Goal: Transaction & Acquisition: Purchase product/service

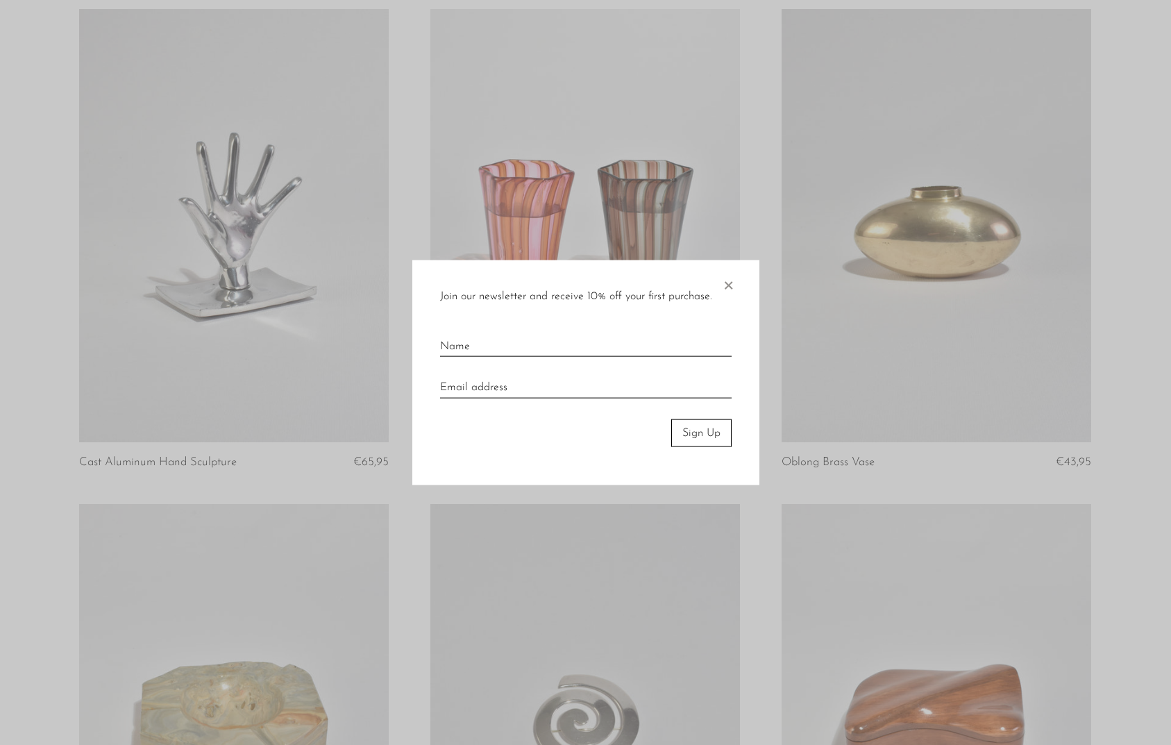
scroll to position [648, 0]
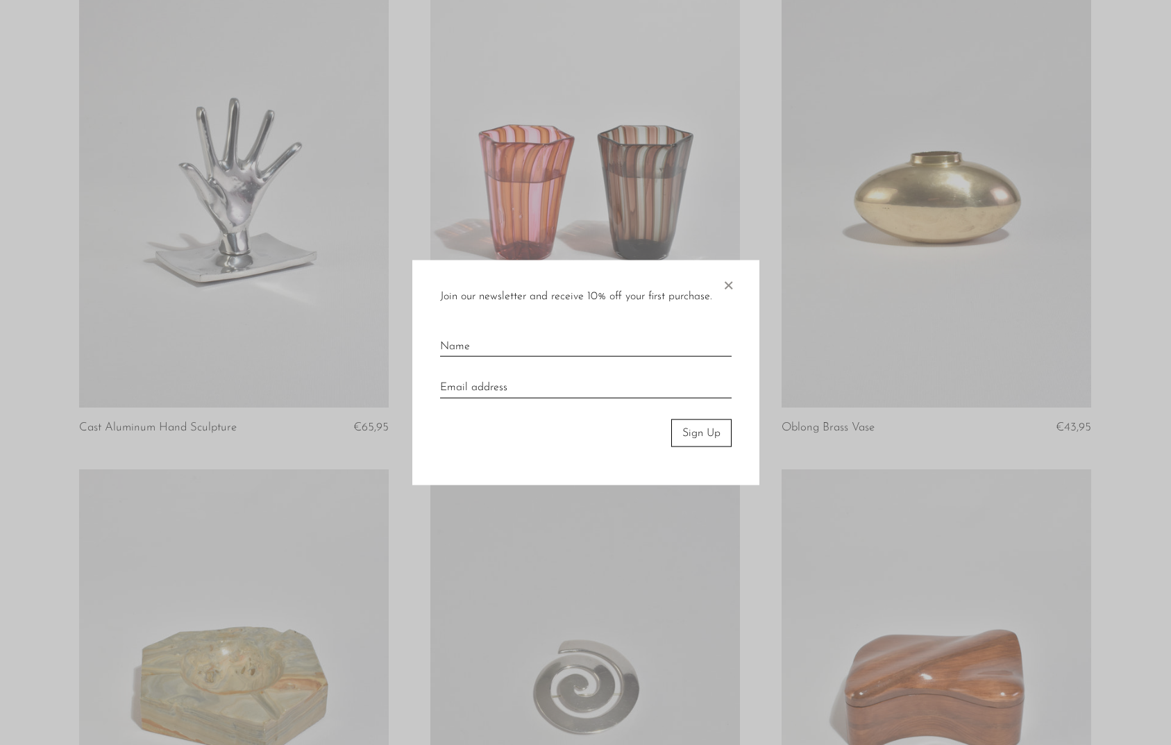
click at [729, 284] on span "×" at bounding box center [728, 282] width 14 height 44
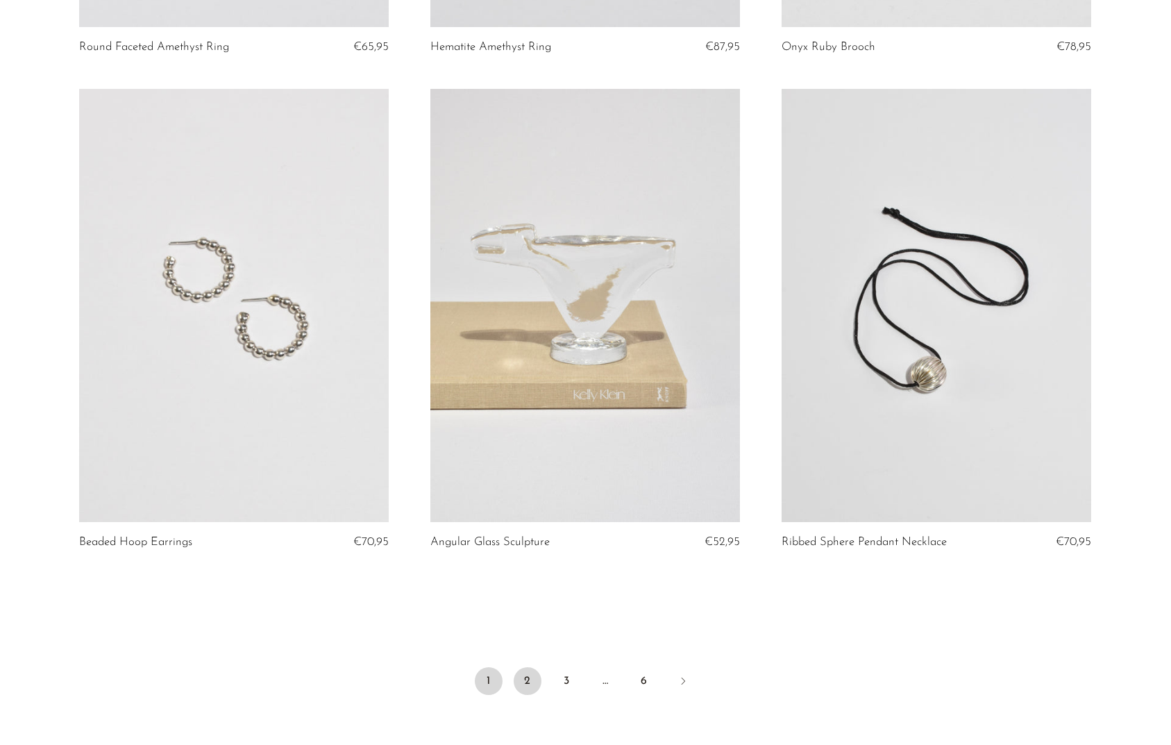
scroll to position [5479, 0]
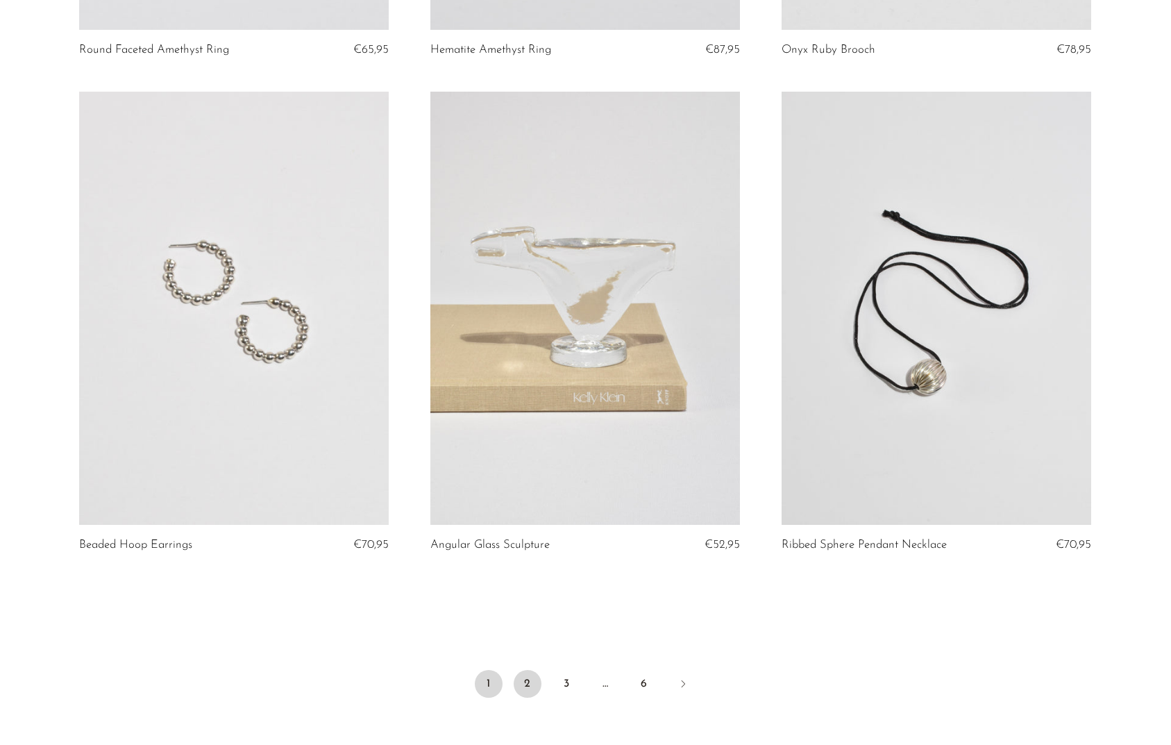
click at [520, 672] on link "2" at bounding box center [528, 684] width 28 height 28
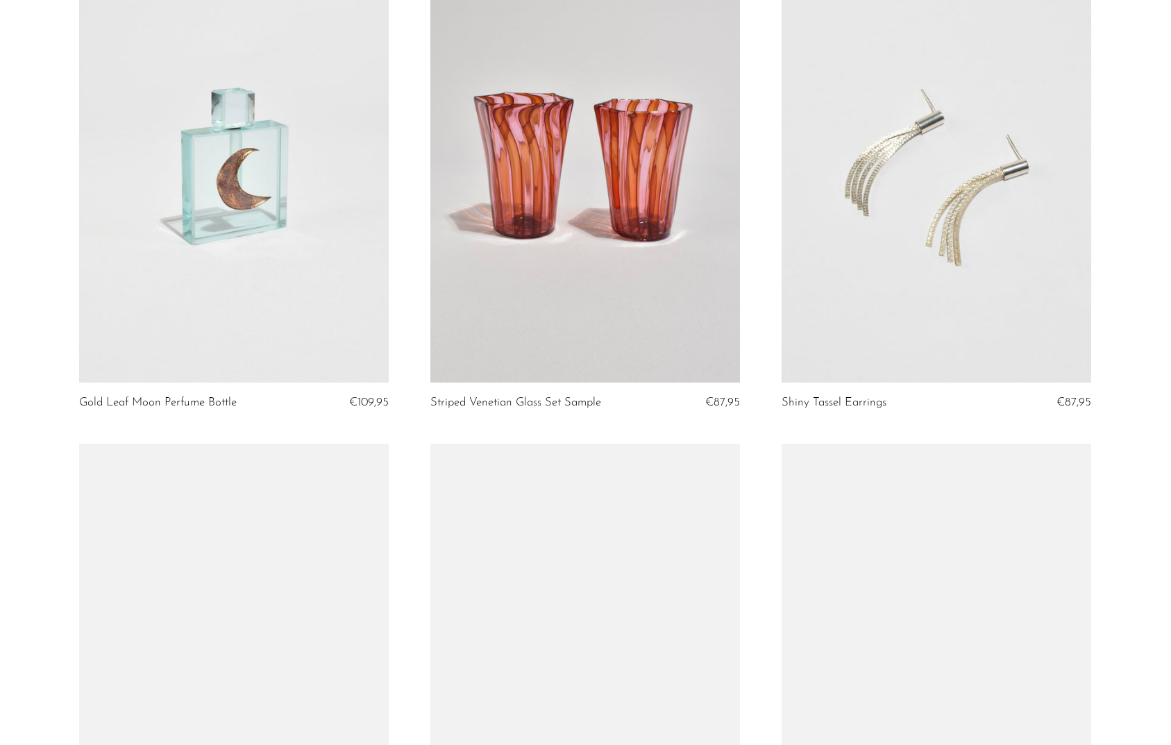
scroll to position [1662, 0]
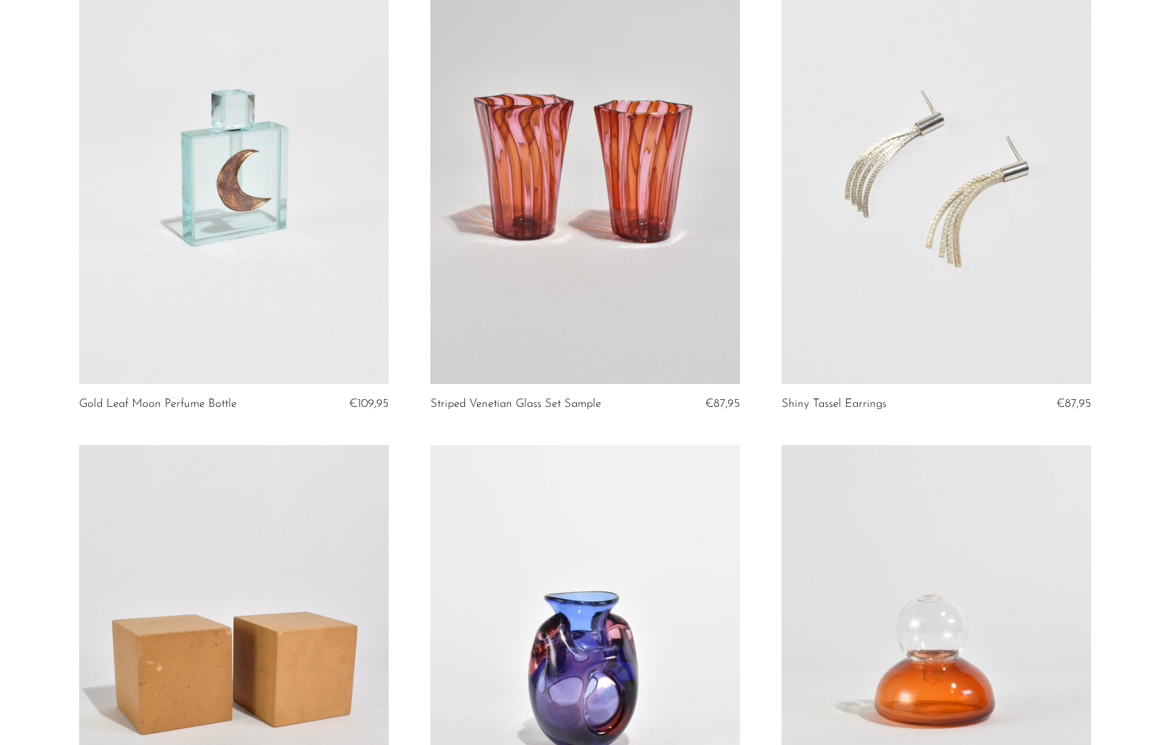
click at [946, 267] on link at bounding box center [936, 167] width 310 height 433
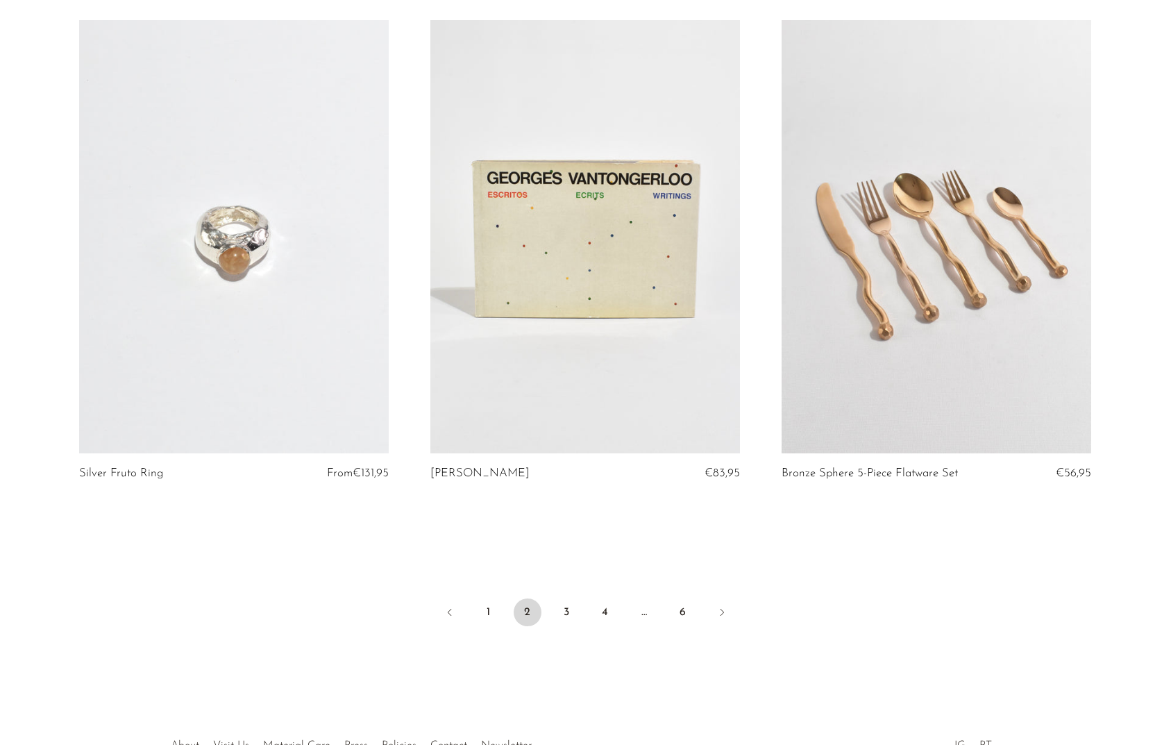
scroll to position [5643, 0]
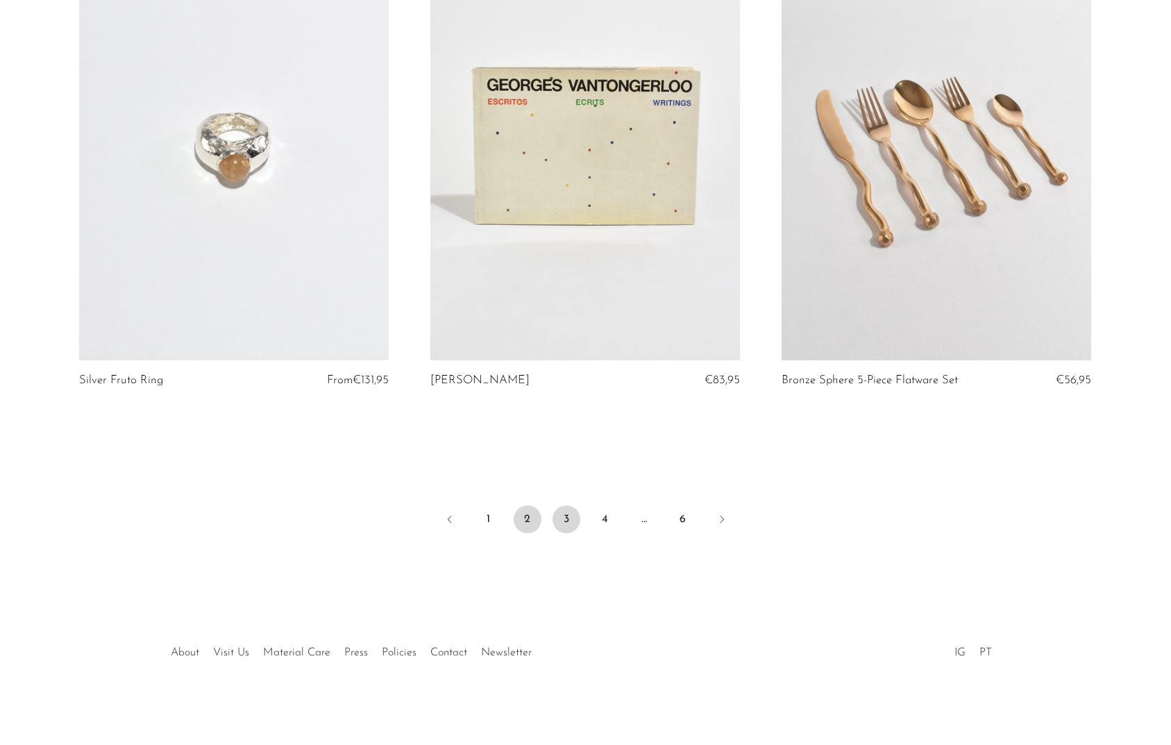
click at [571, 518] on link "3" at bounding box center [566, 519] width 28 height 28
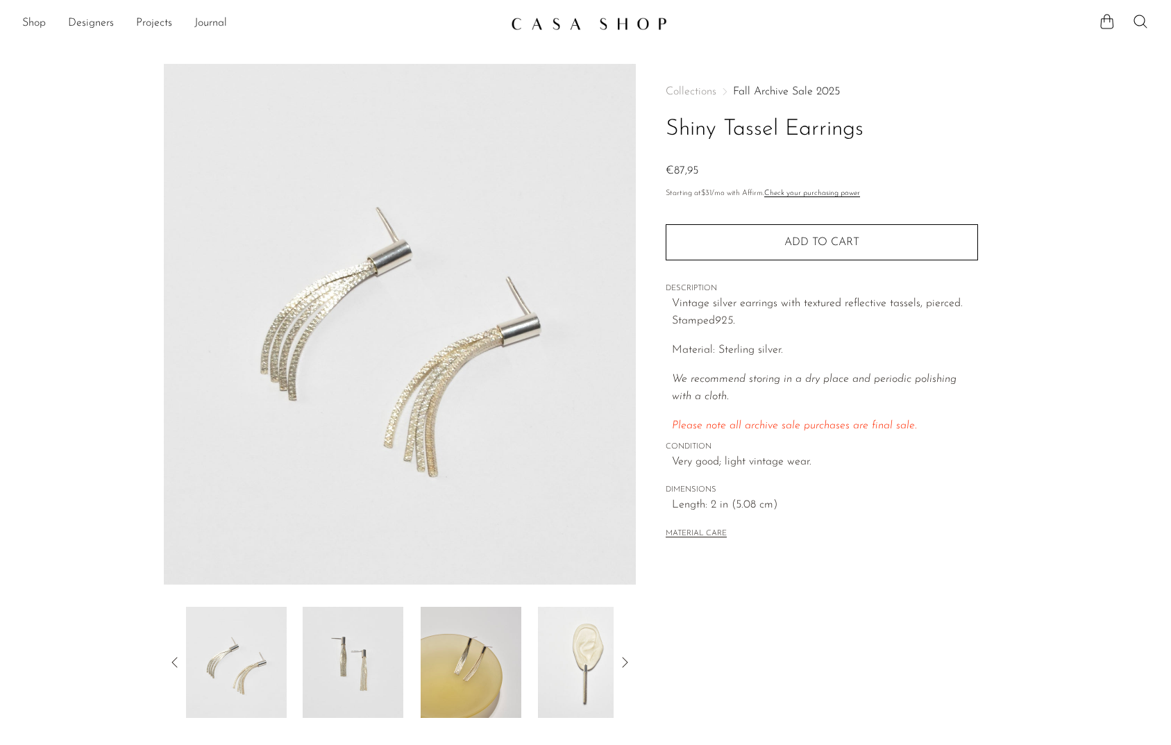
click at [433, 448] on img at bounding box center [400, 324] width 473 height 521
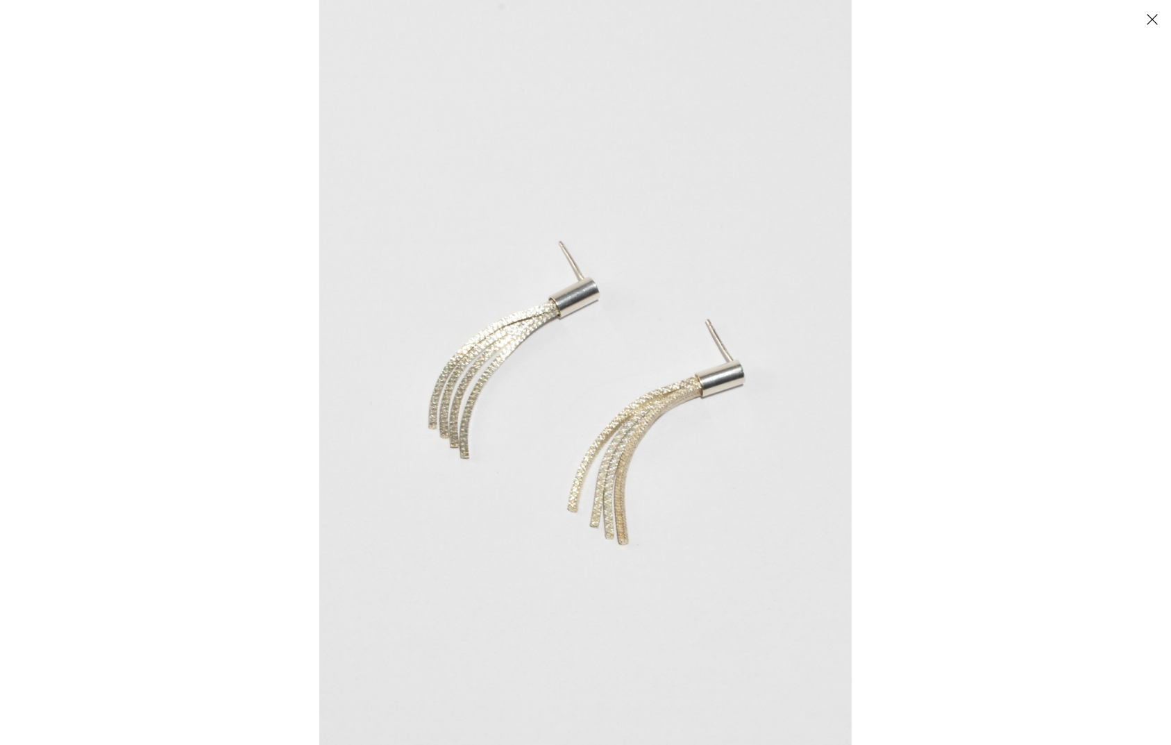
click at [571, 434] on img at bounding box center [585, 372] width 532 height 745
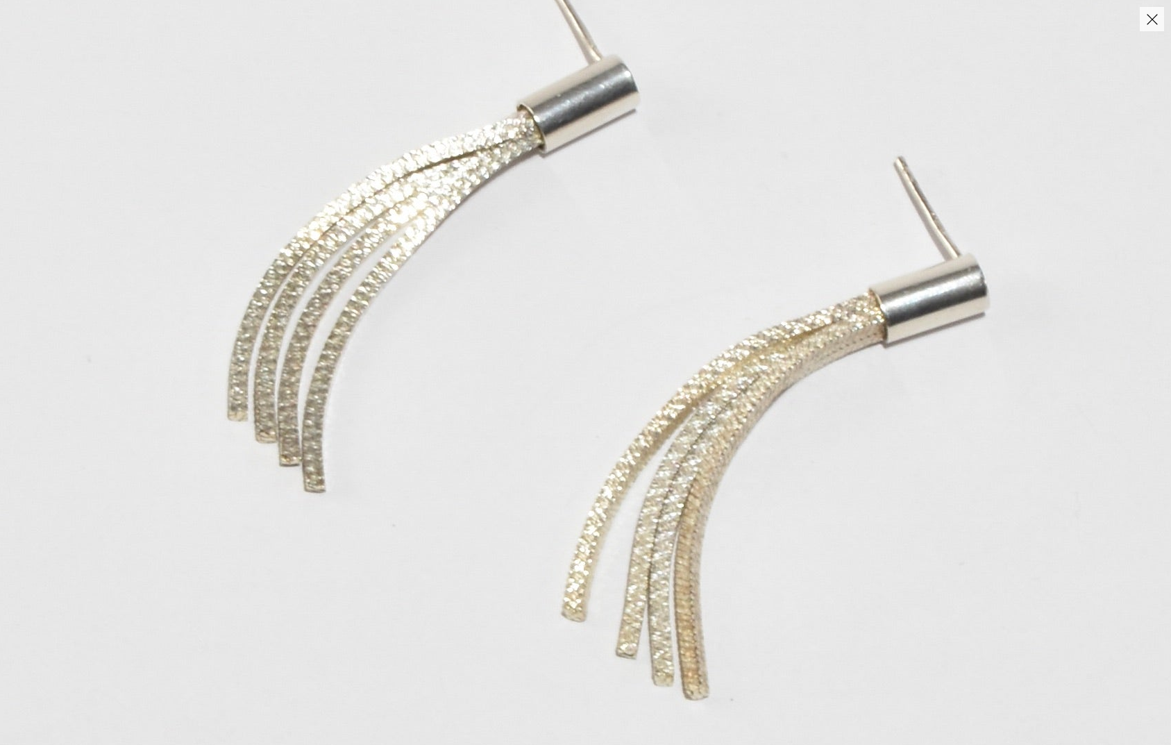
click at [445, 599] on img at bounding box center [605, 284] width 1281 height 1793
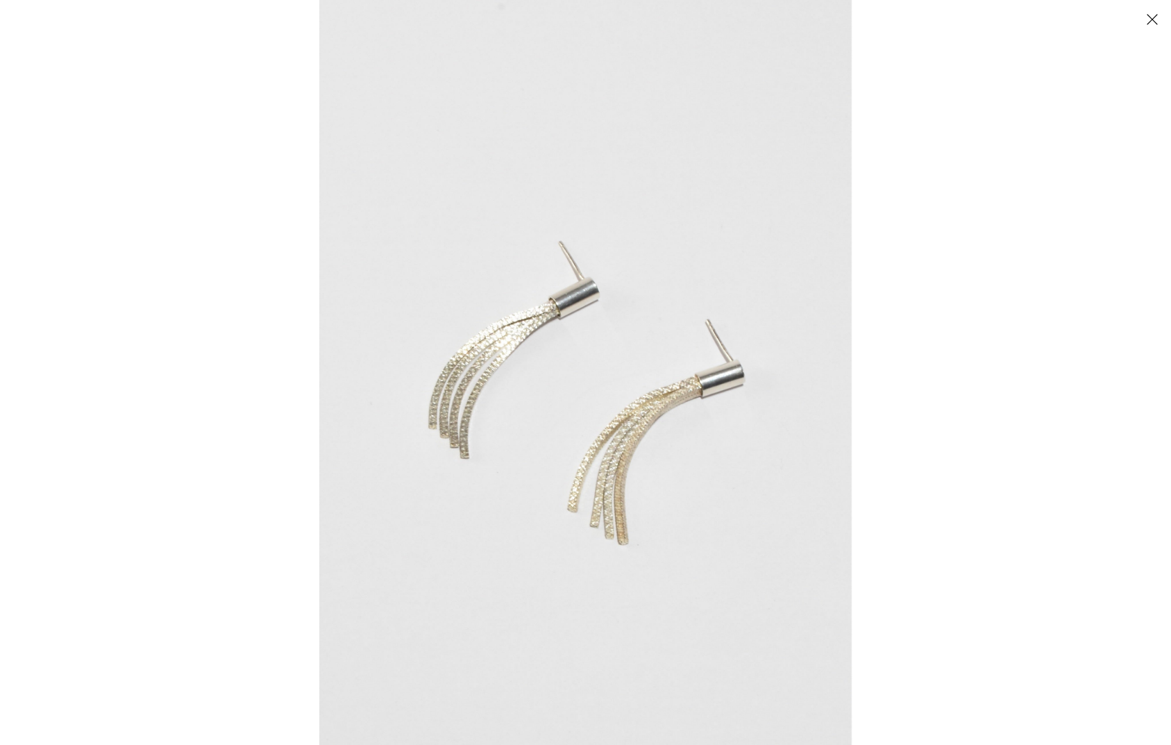
click at [1049, 476] on div at bounding box center [904, 372] width 1171 height 745
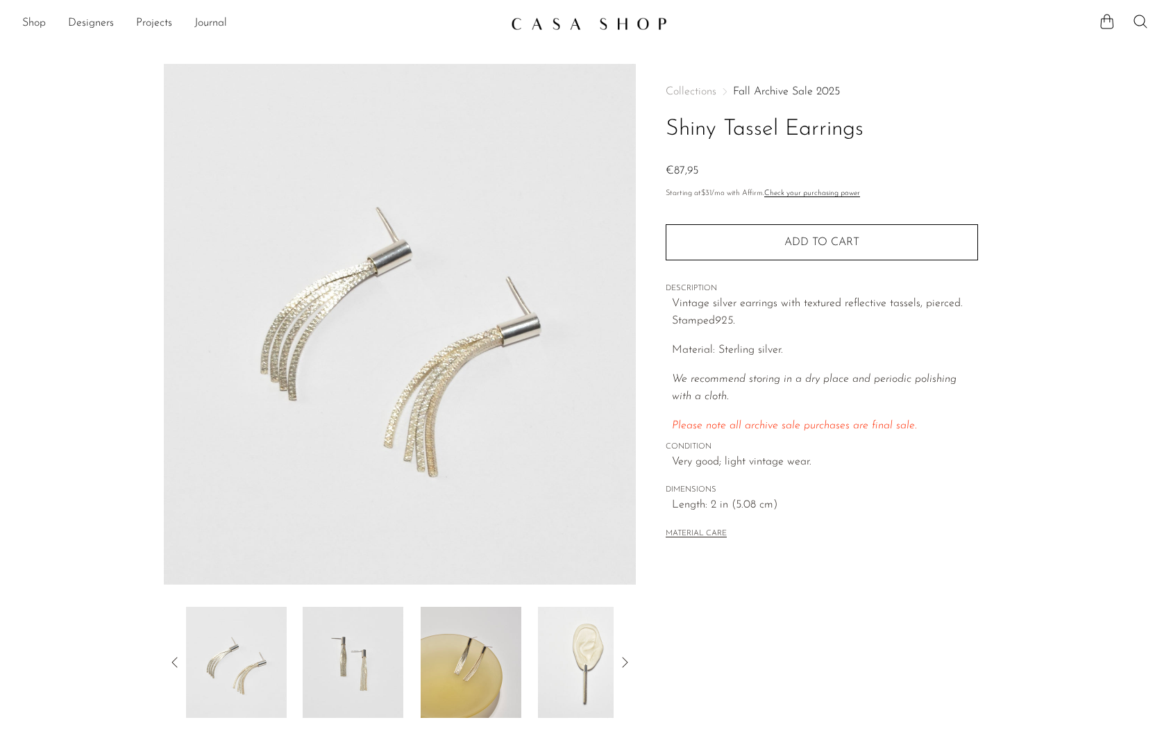
click at [351, 661] on img at bounding box center [353, 662] width 101 height 111
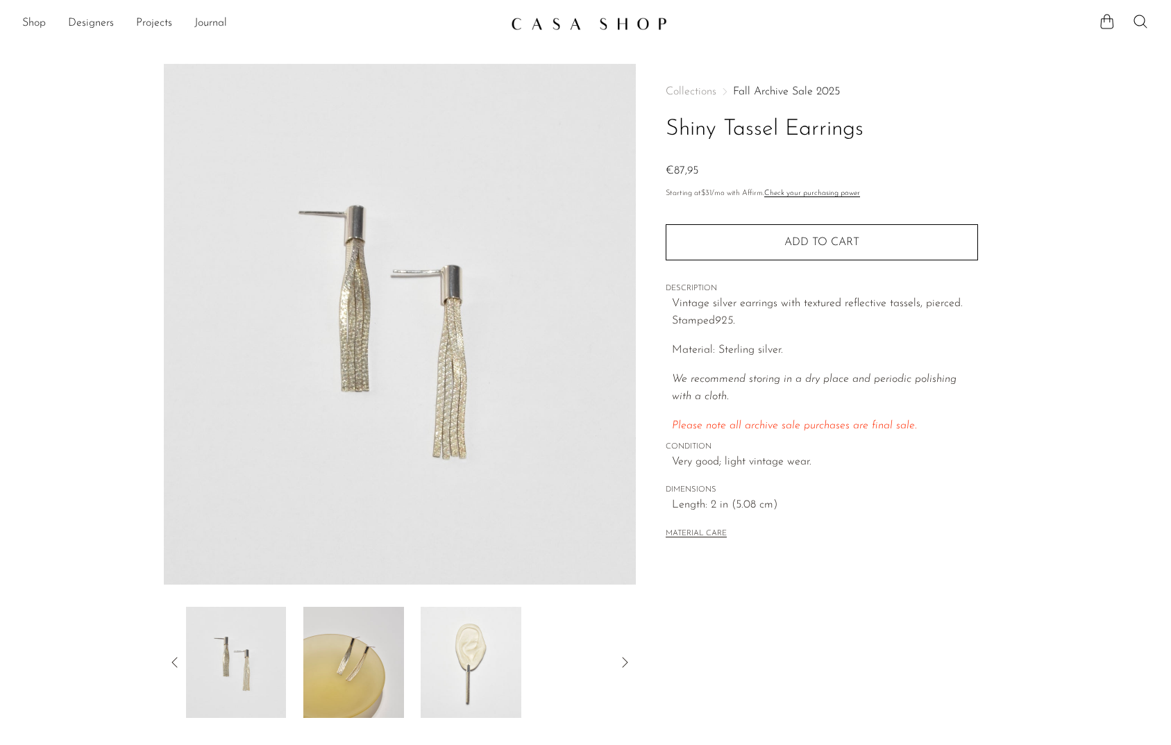
click at [362, 669] on img at bounding box center [353, 662] width 101 height 111
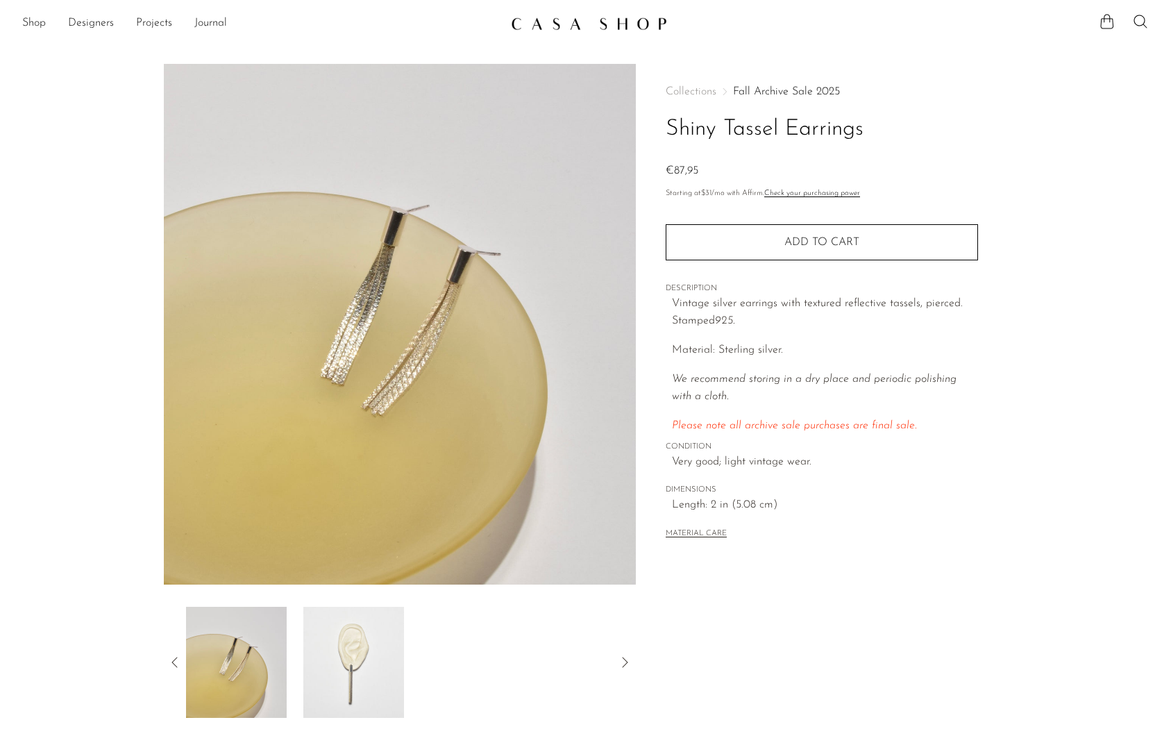
click at [362, 668] on img at bounding box center [353, 662] width 101 height 111
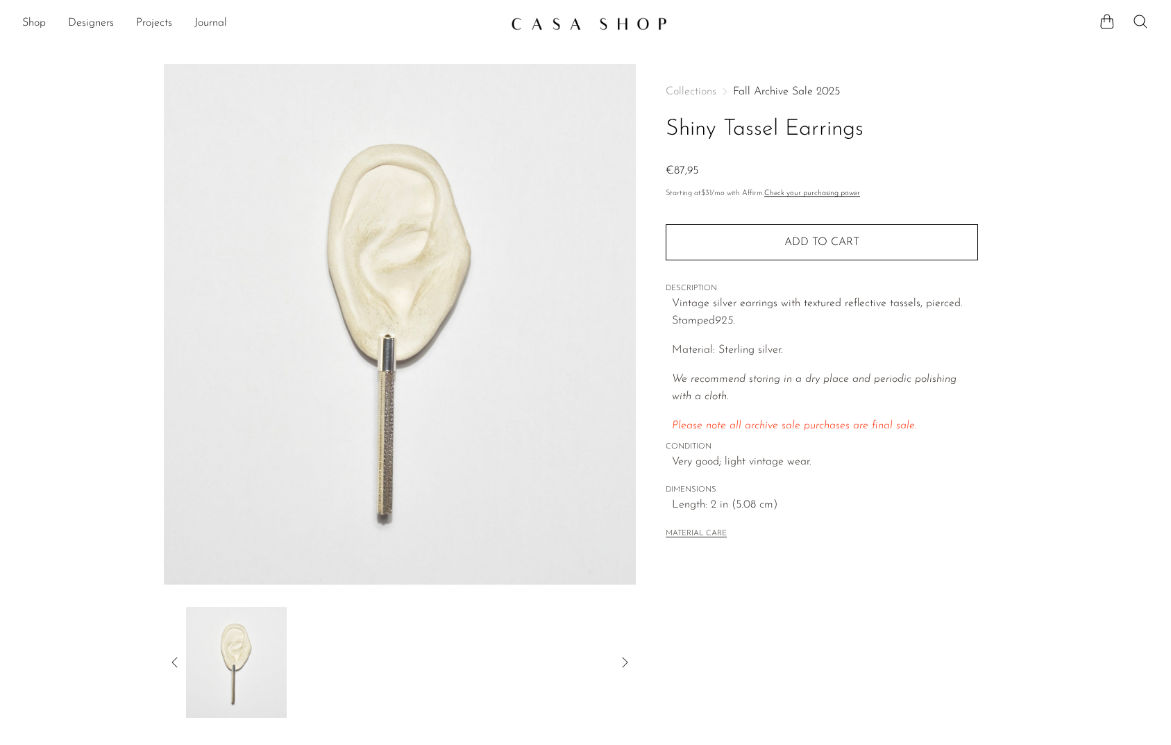
click at [171, 661] on icon at bounding box center [174, 662] width 6 height 10
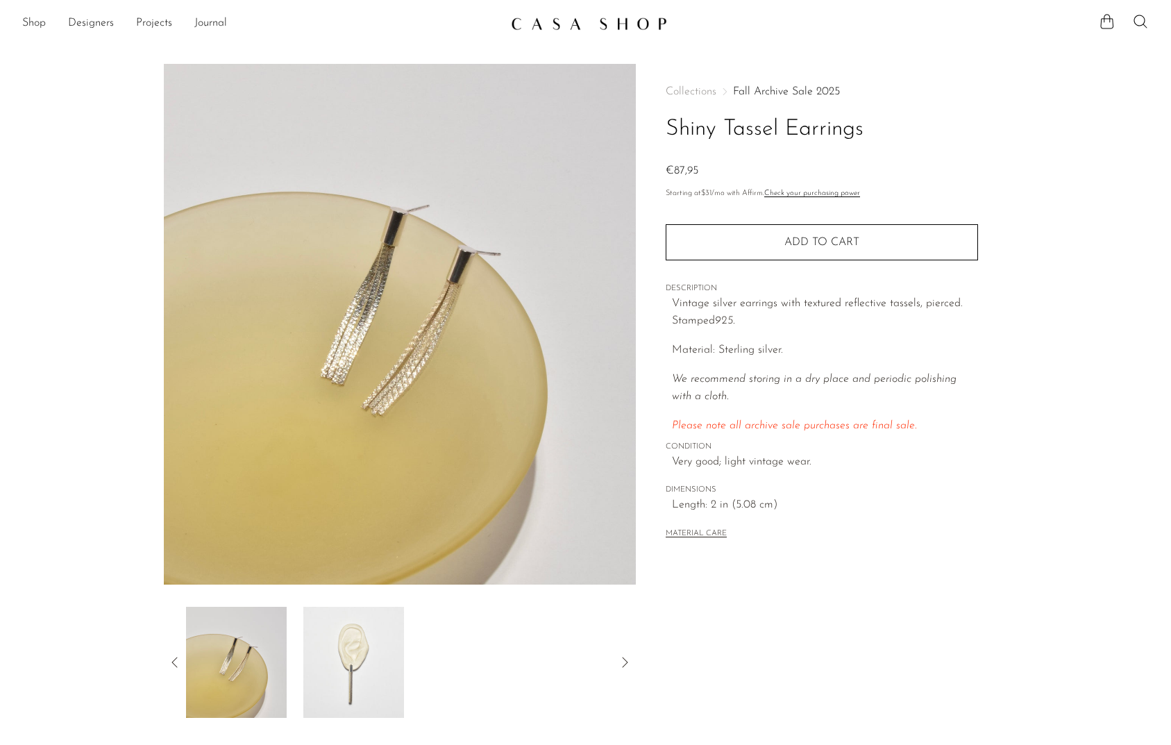
click at [326, 648] on img at bounding box center [353, 662] width 101 height 111
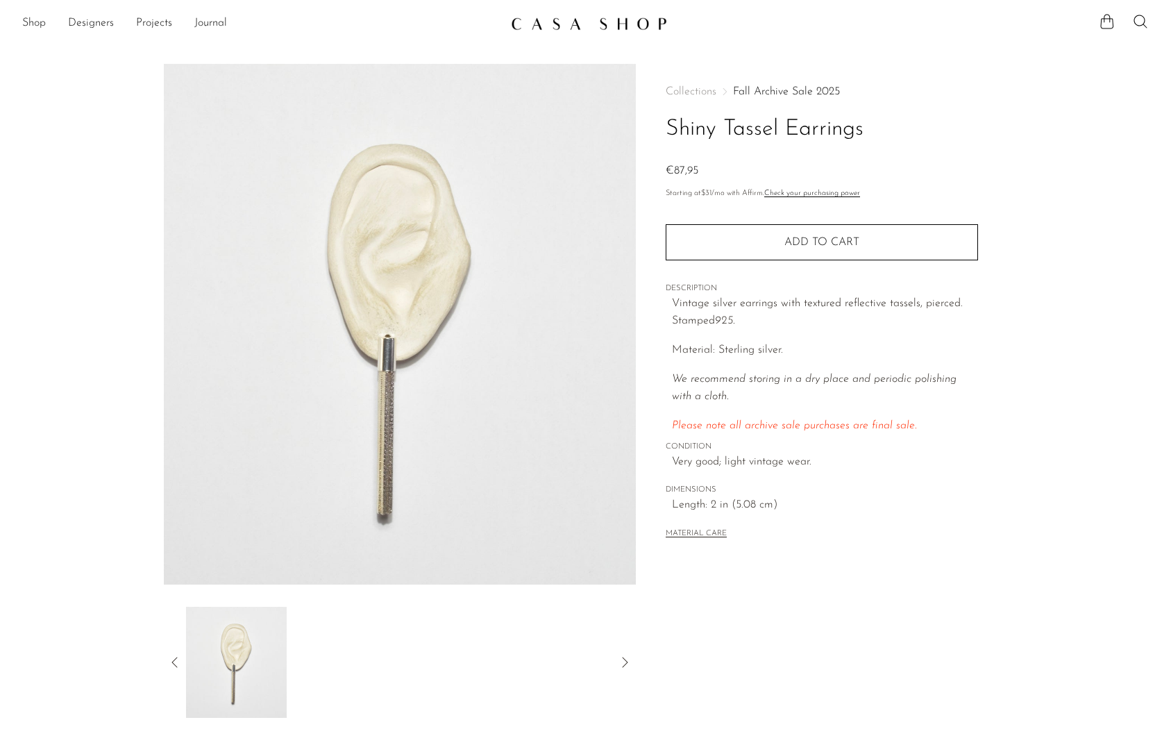
click at [174, 660] on icon at bounding box center [175, 662] width 17 height 17
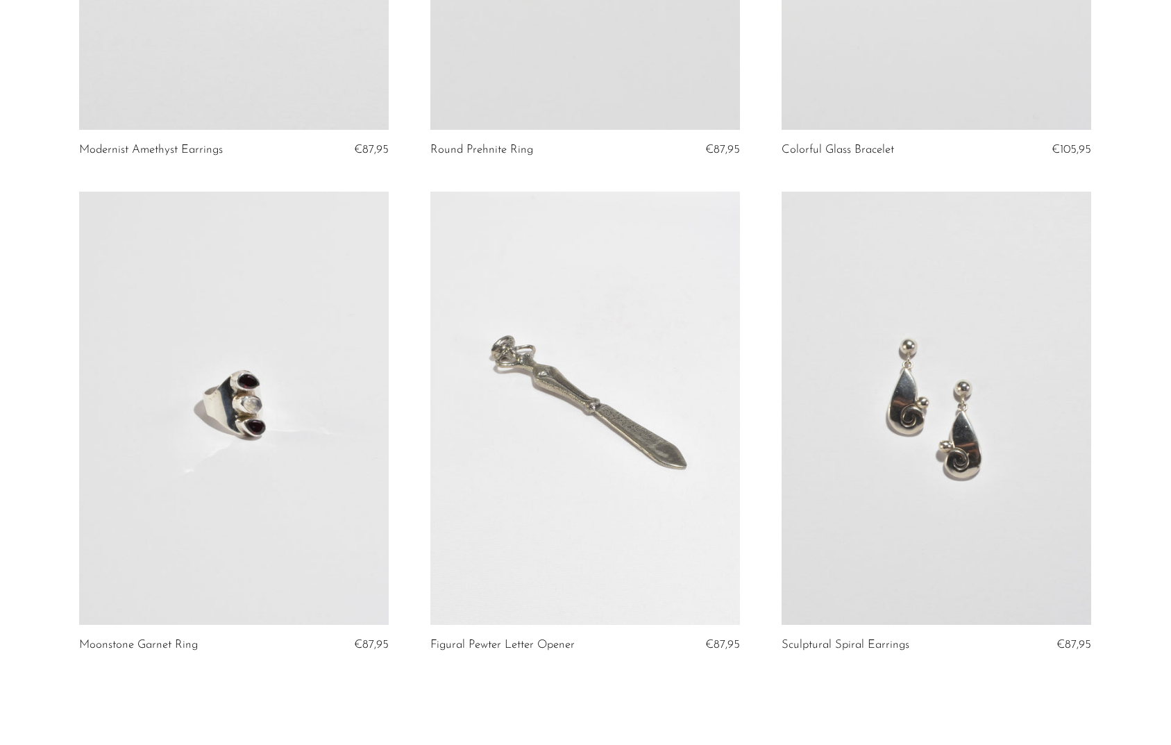
scroll to position [5643, 0]
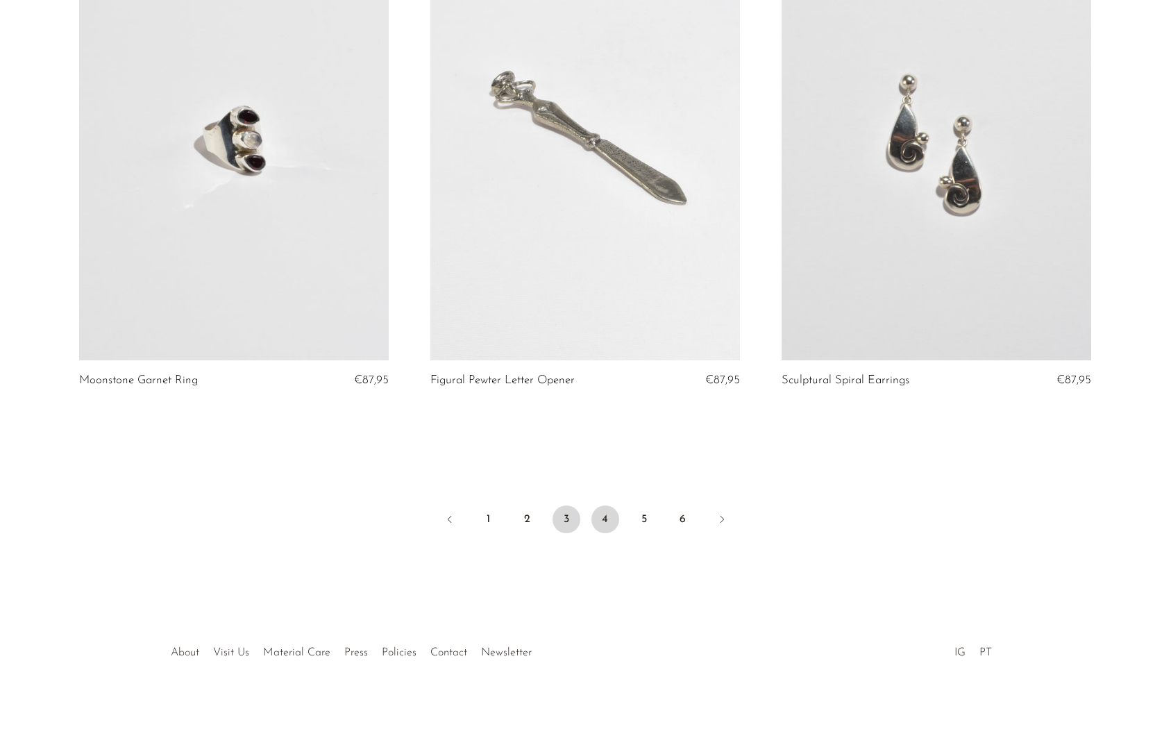
click at [603, 512] on link "4" at bounding box center [605, 519] width 28 height 28
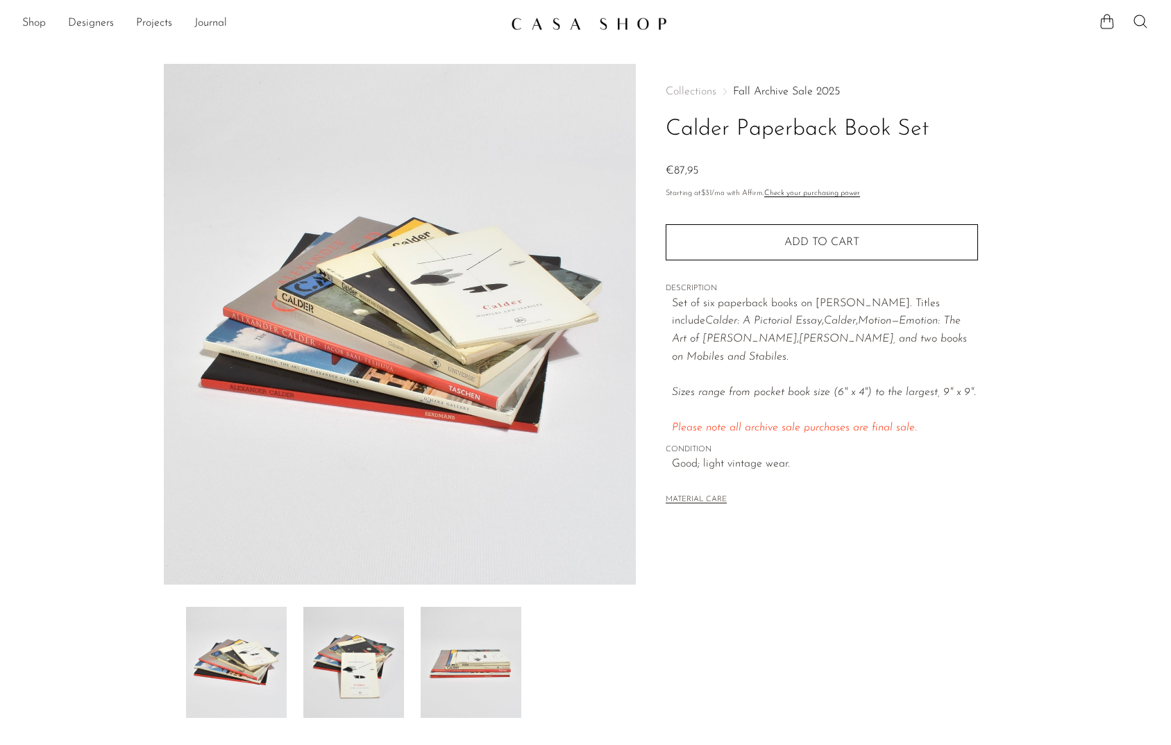
click at [371, 678] on img at bounding box center [353, 662] width 101 height 111
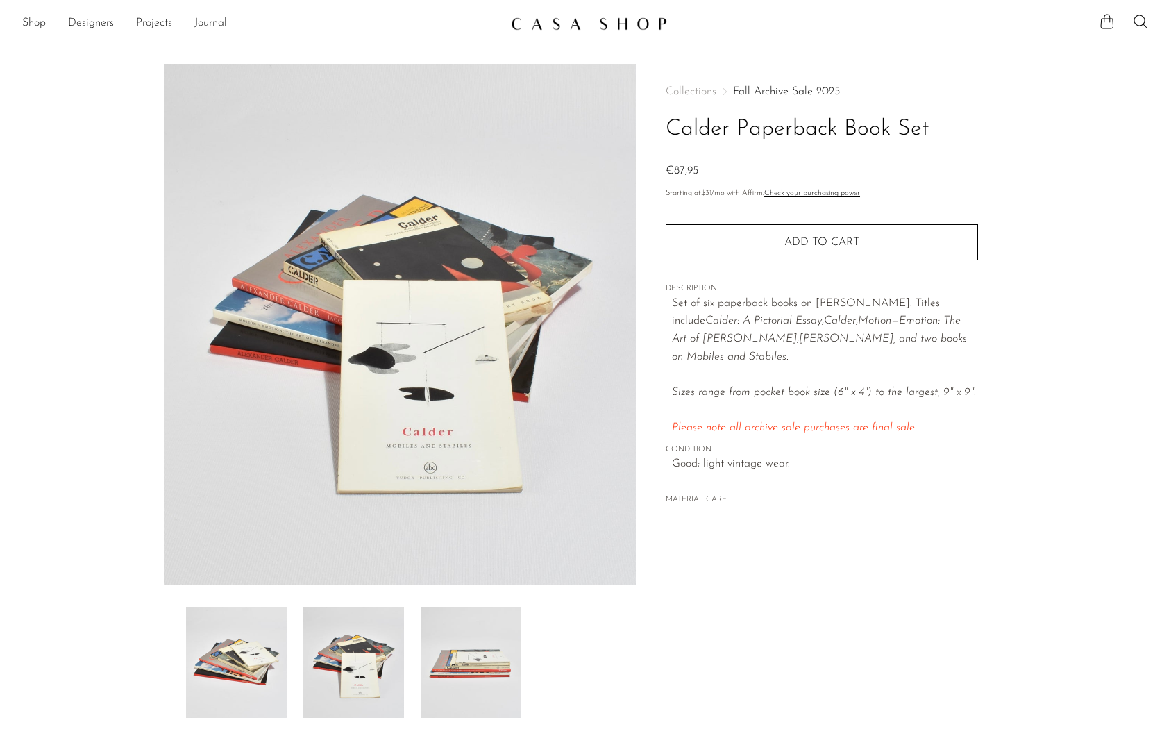
click at [475, 668] on img at bounding box center [471, 662] width 101 height 111
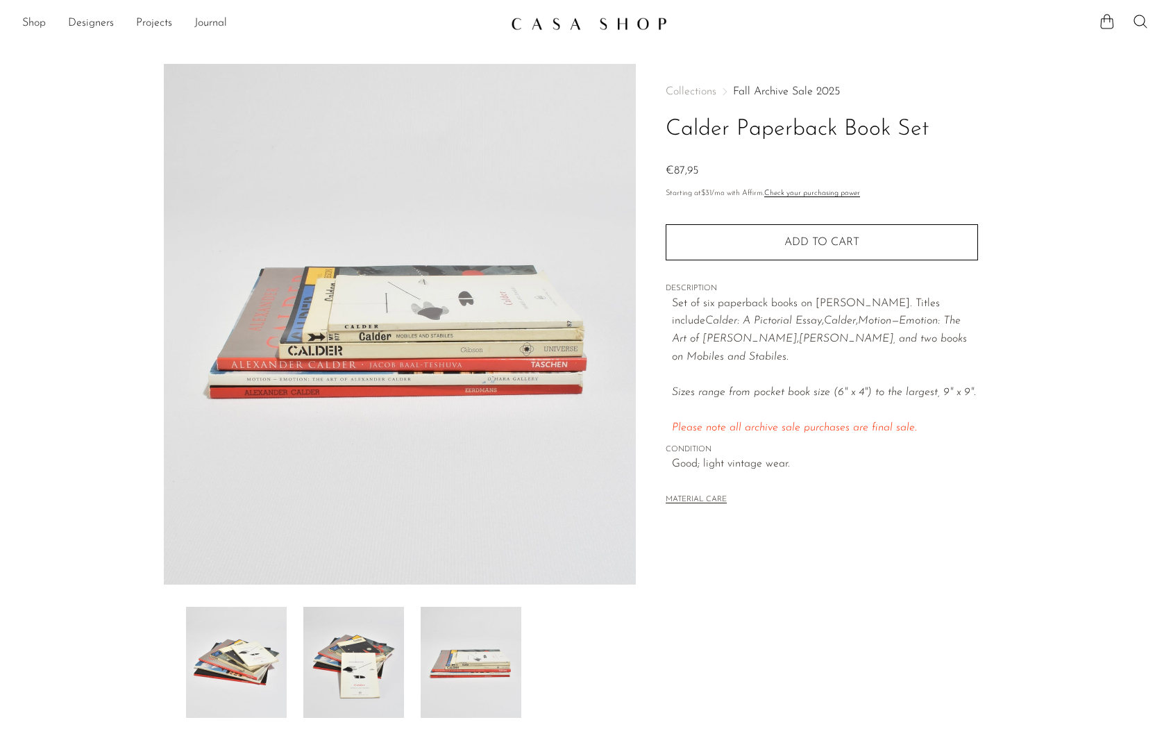
click at [261, 665] on img at bounding box center [236, 662] width 101 height 111
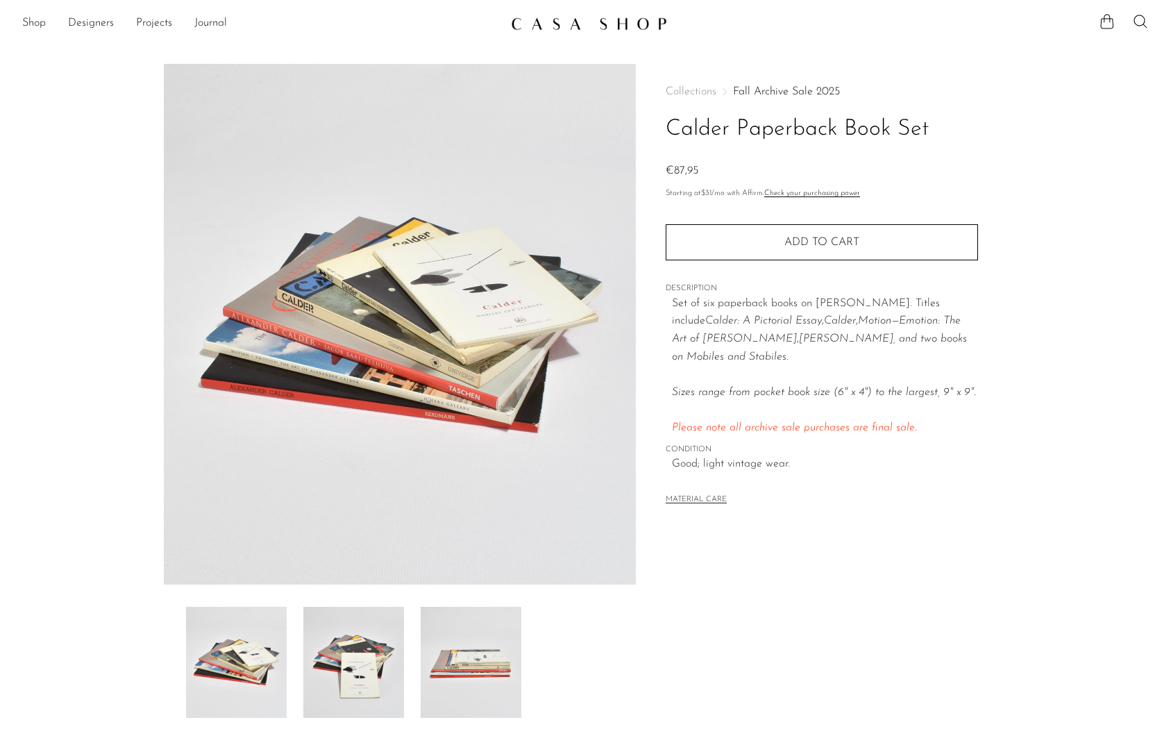
click at [365, 666] on img at bounding box center [353, 662] width 101 height 111
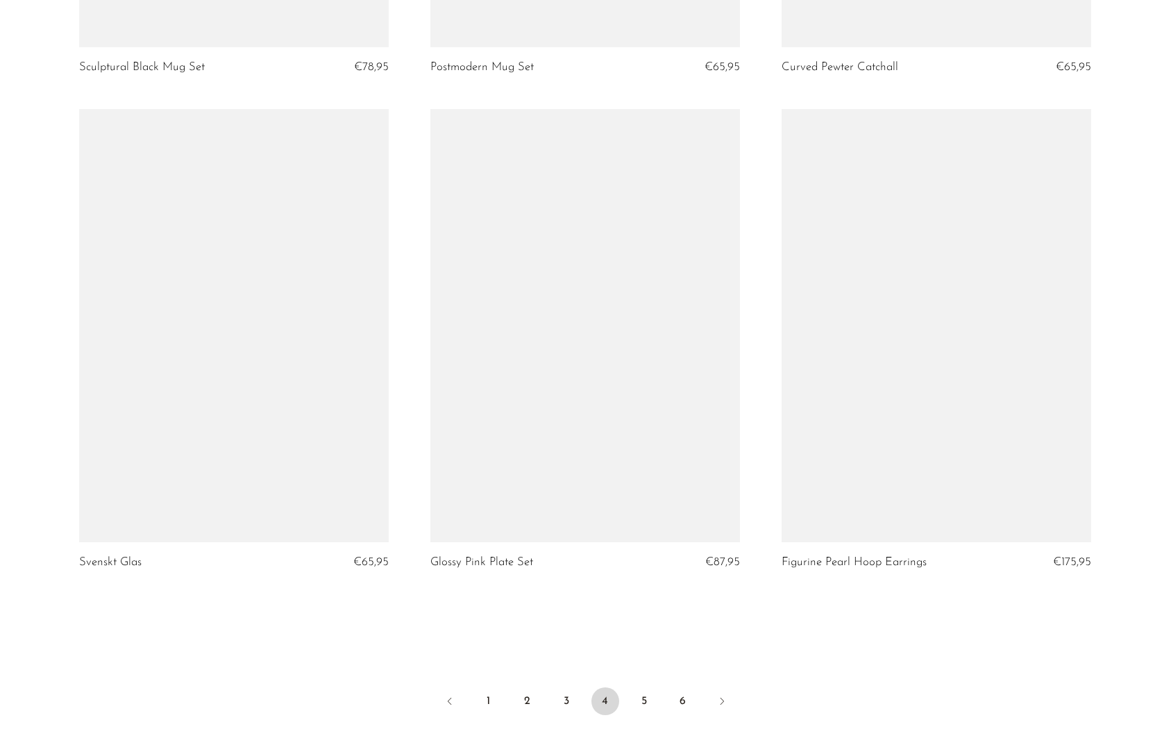
scroll to position [5461, 0]
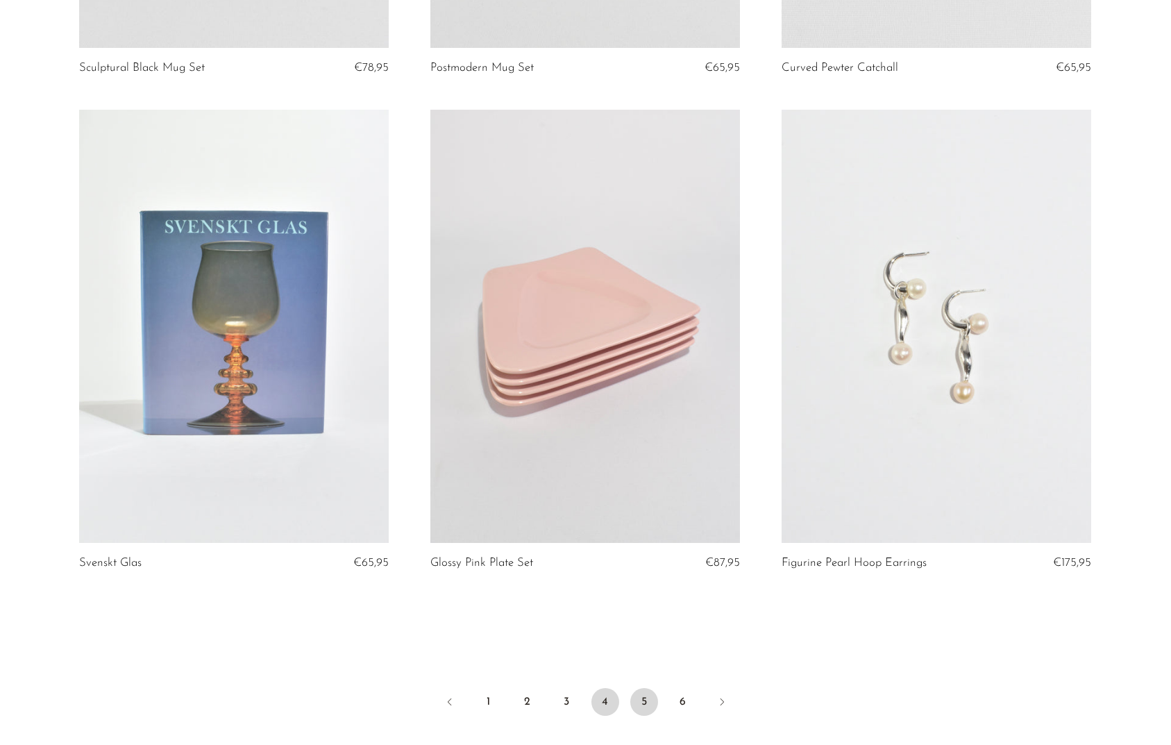
click at [643, 702] on link "5" at bounding box center [644, 702] width 28 height 28
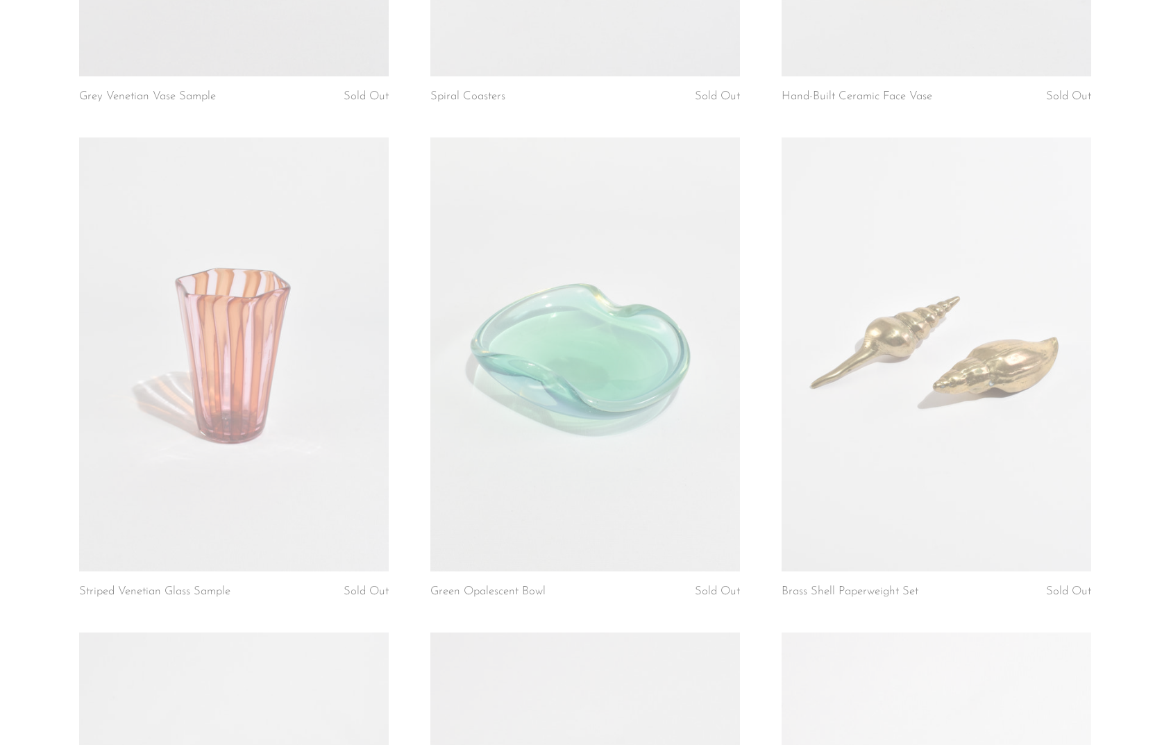
scroll to position [4947, 0]
